Goal: Navigation & Orientation: Find specific page/section

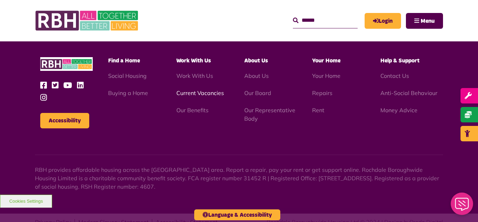
scroll to position [2032, 0]
click at [195, 89] on link "Current Vacancies" at bounding box center [200, 92] width 48 height 7
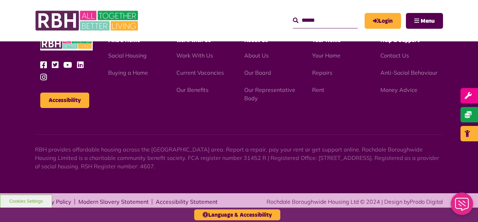
scroll to position [823, 0]
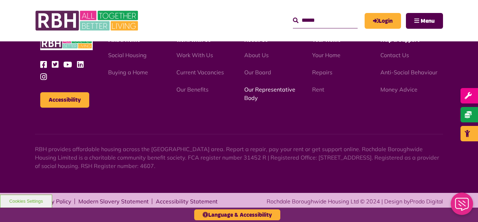
click at [258, 90] on link "Our Representative Body" at bounding box center [269, 93] width 51 height 15
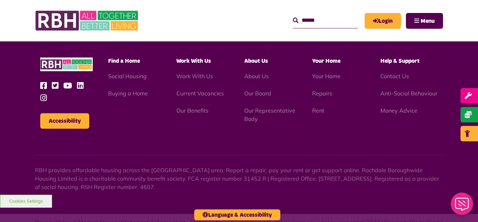
scroll to position [2032, 0]
click at [195, 89] on link "Current Vacancies" at bounding box center [200, 92] width 48 height 7
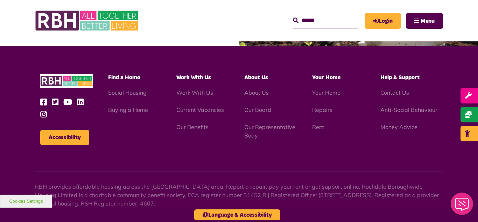
scroll to position [823, 0]
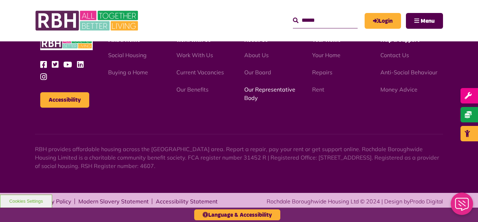
click at [263, 91] on link "Our Representative Body" at bounding box center [269, 93] width 51 height 15
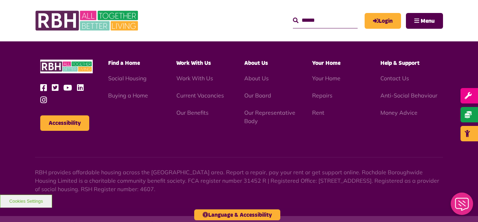
scroll to position [2032, 0]
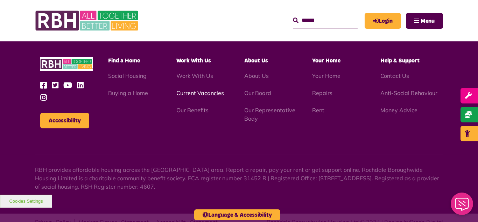
click at [187, 89] on link "Current Vacancies" at bounding box center [200, 92] width 48 height 7
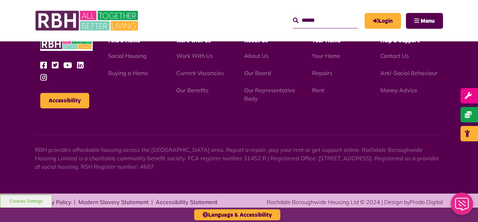
scroll to position [823, 0]
